Goal: Communication & Community: Answer question/provide support

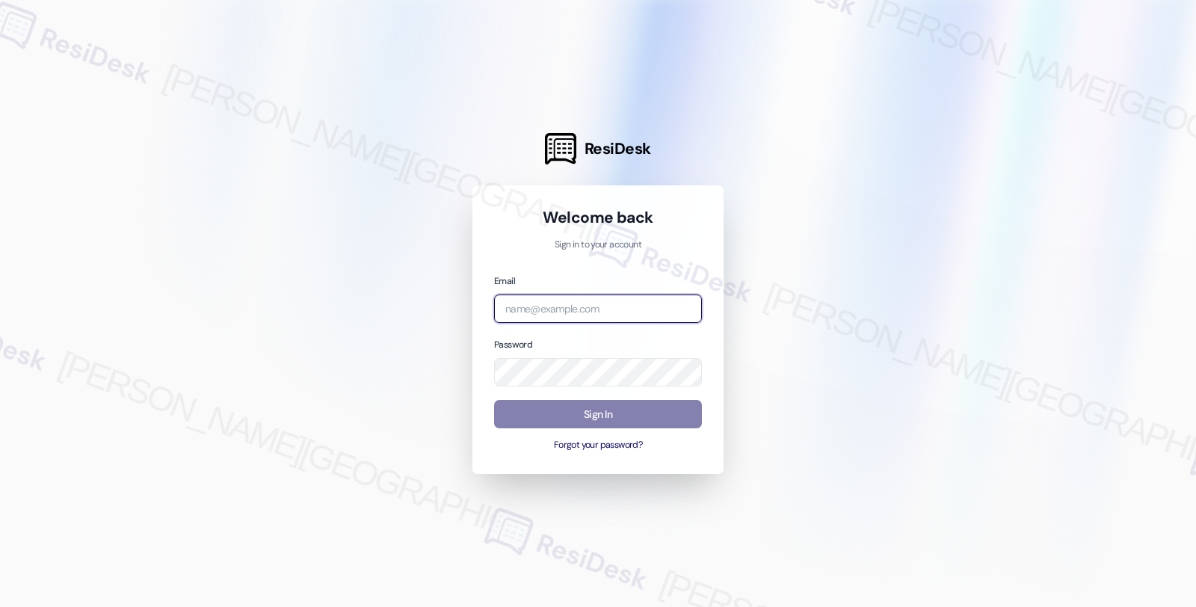
click at [586, 299] on input "email" at bounding box center [598, 308] width 208 height 29
type input "automated-surveys-balfour_beatty_communities-fides.[PERSON_NAME]@balfour_beatty…"
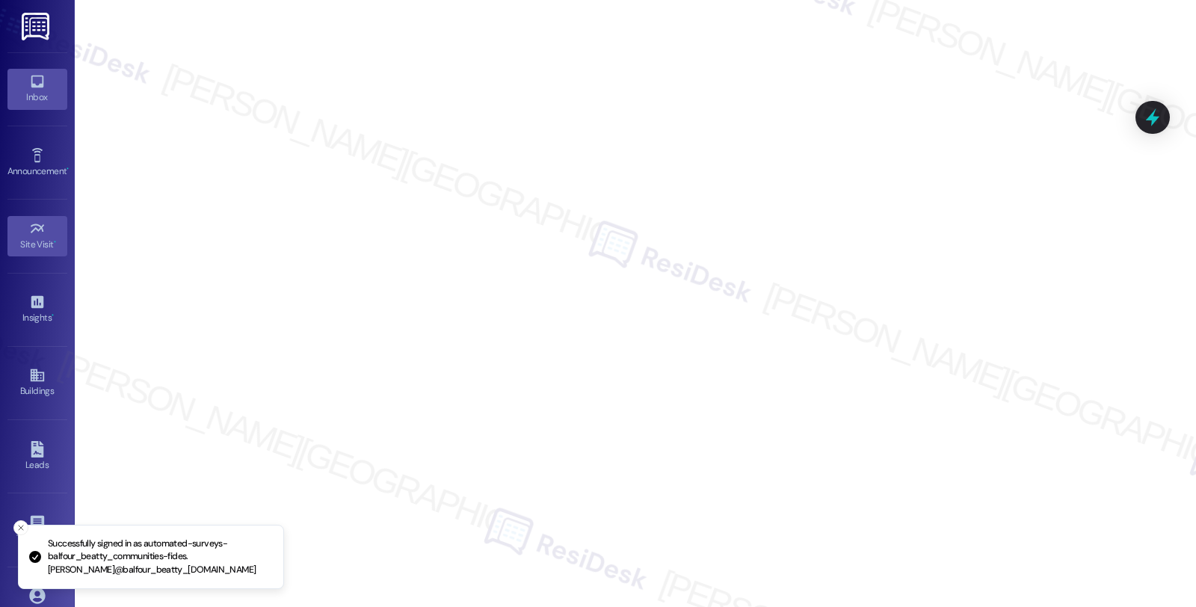
click at [42, 102] on div "Inbox" at bounding box center [37, 97] width 75 height 15
